Goal: Obtain resource: Download file/media

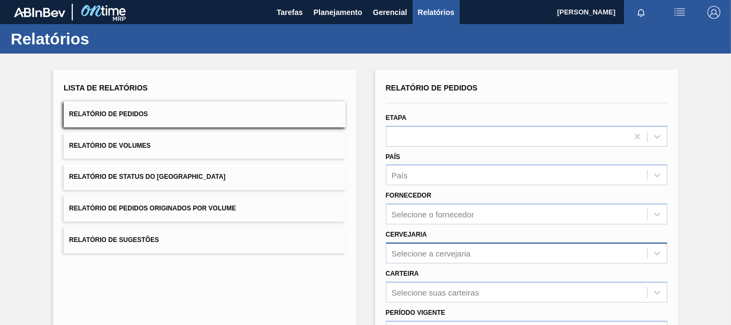
click at [421, 261] on div "Selecione a cervejaria" at bounding box center [516, 253] width 261 height 16
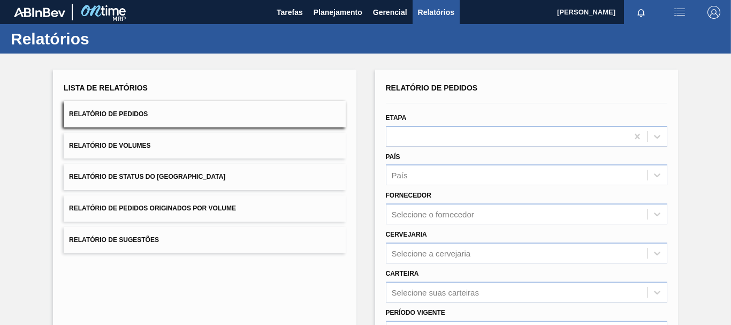
click at [415, 266] on div "Carteira Selecione suas carteiras" at bounding box center [526, 284] width 281 height 36
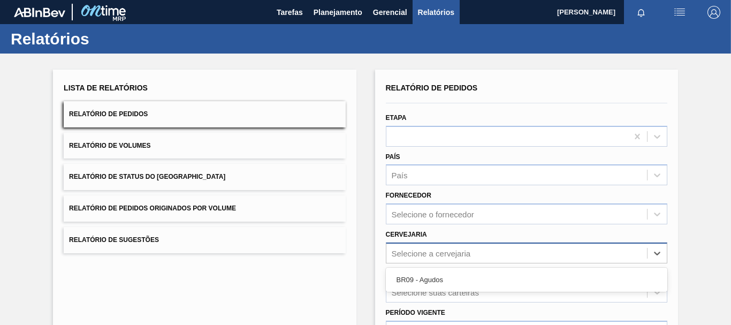
click at [414, 255] on div "Selecione a cervejaria" at bounding box center [431, 252] width 79 height 9
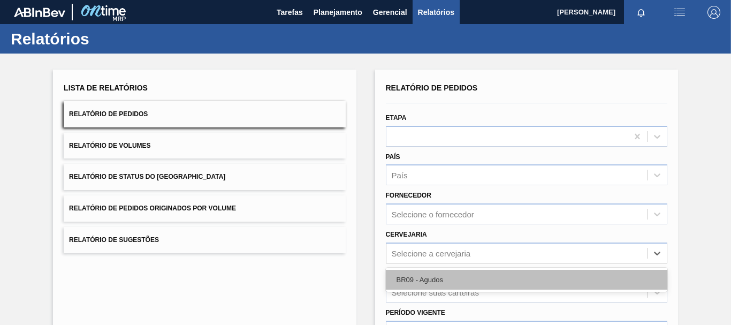
click at [410, 284] on div "BR09 - Agudos" at bounding box center [526, 280] width 281 height 20
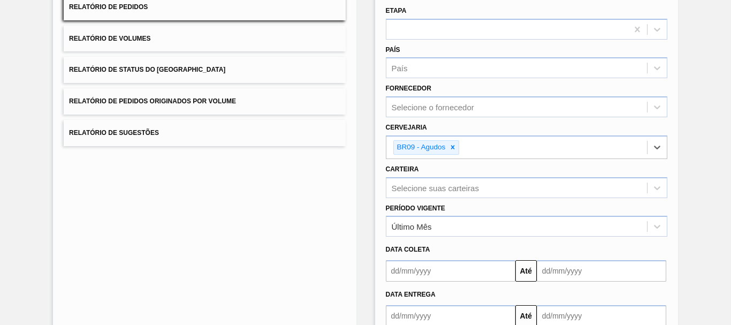
scroll to position [161, 0]
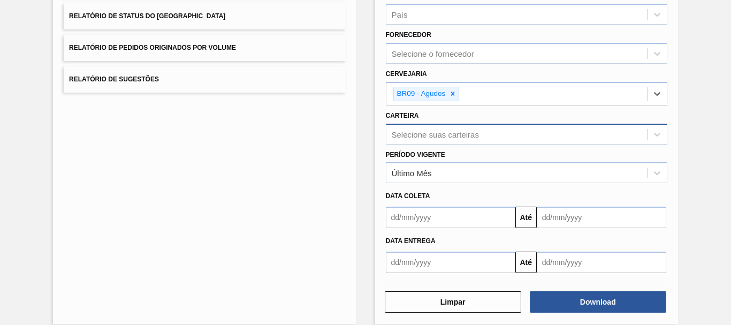
click at [429, 136] on div "Selecione suas carteiras" at bounding box center [435, 134] width 87 height 9
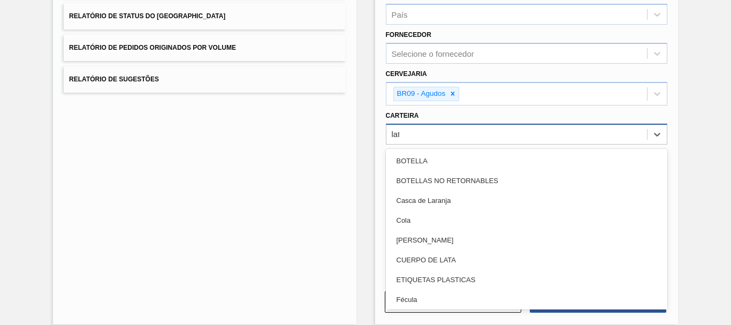
type input "lata"
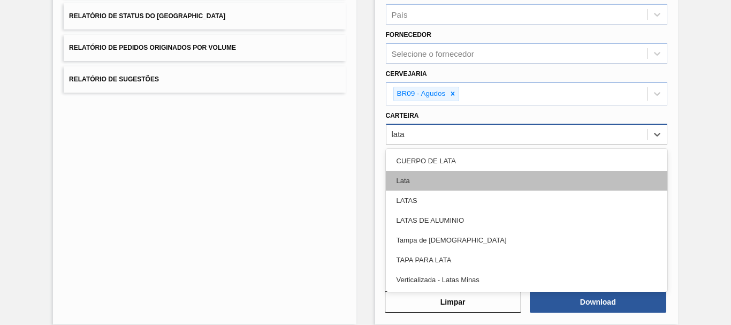
click at [414, 178] on div "Lata" at bounding box center [526, 181] width 281 height 20
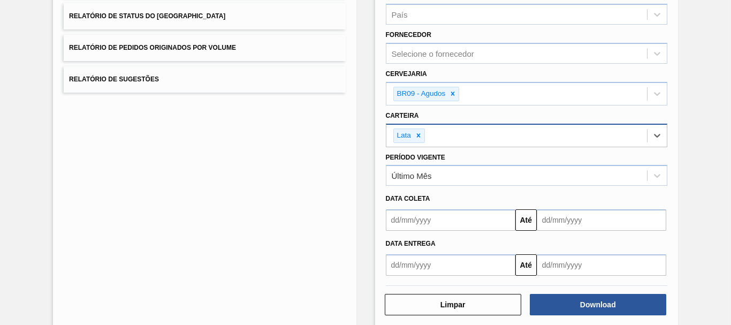
click at [423, 219] on input "text" at bounding box center [451, 219] width 130 height 21
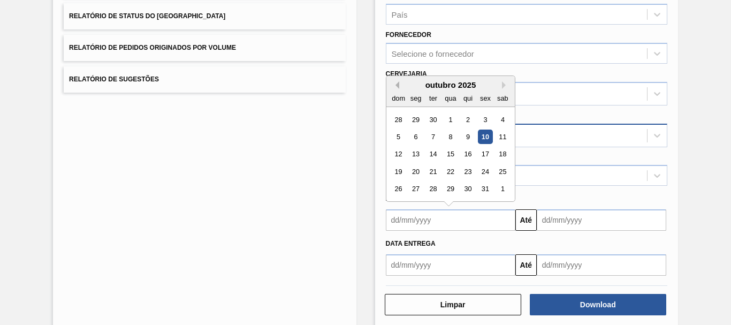
click at [395, 86] on button "Previous Month" at bounding box center [395, 84] width 7 height 7
click at [447, 138] on div "10" at bounding box center [450, 137] width 14 height 14
type input "[DATE]"
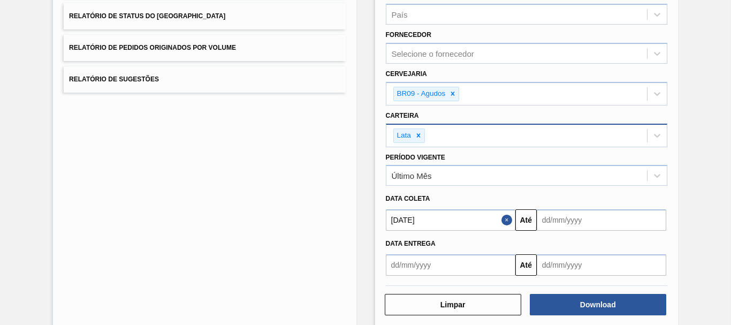
click at [504, 223] on button "Close" at bounding box center [508, 219] width 14 height 21
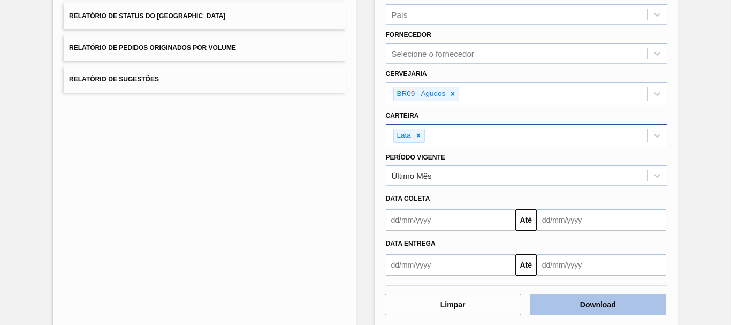
click at [565, 313] on button "Download" at bounding box center [598, 304] width 136 height 21
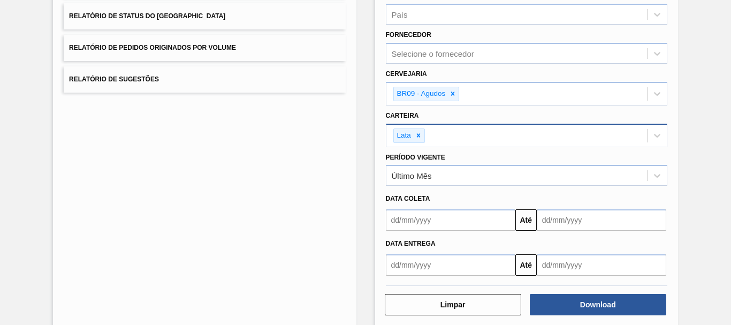
click at [227, 323] on div "Lista de Relatórios Relatório de Pedidos Relatório de Volumes Relatório de Stat…" at bounding box center [204, 118] width 303 height 418
